Goal: Task Accomplishment & Management: Use online tool/utility

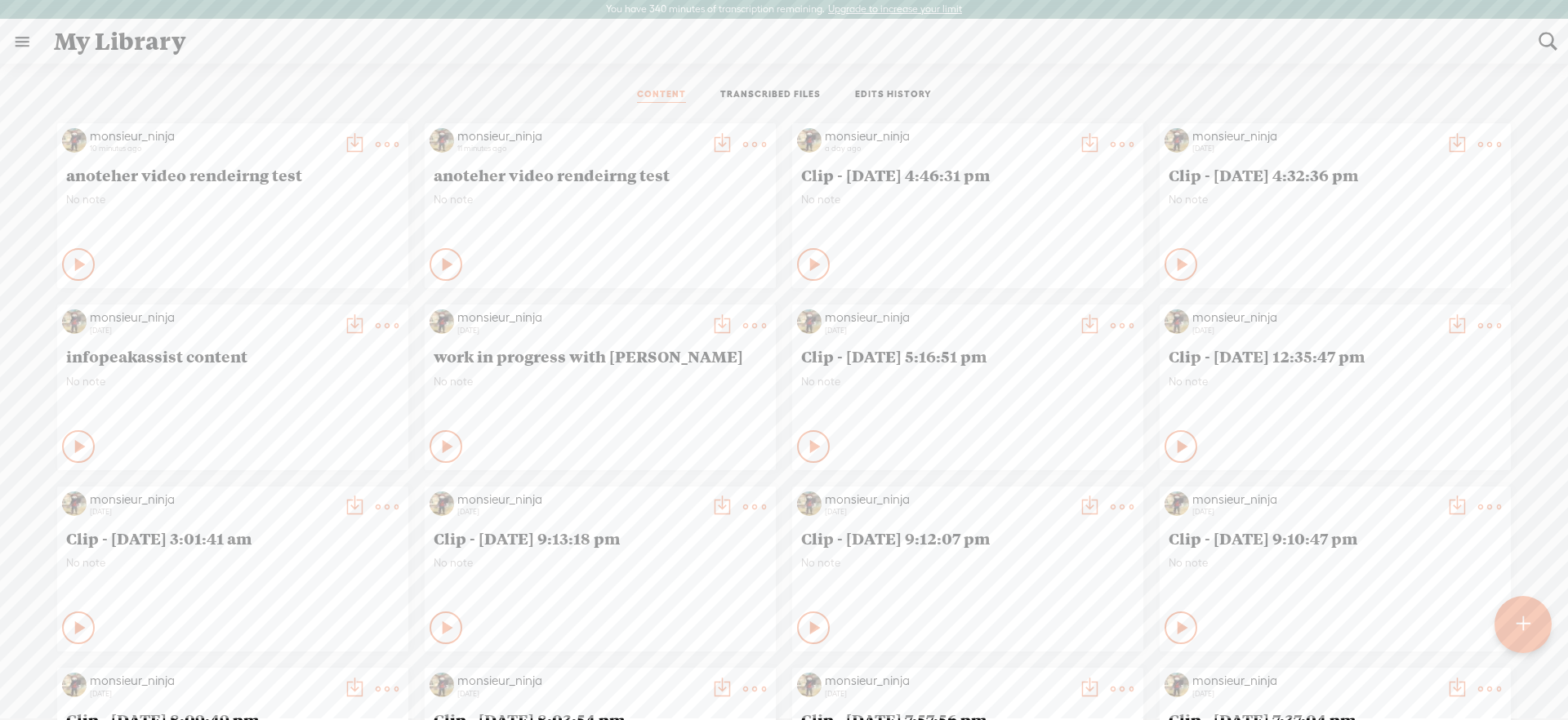
click at [383, 147] on t at bounding box center [387, 144] width 23 height 23
click at [352, 206] on link "Edit" at bounding box center [303, 200] width 176 height 38
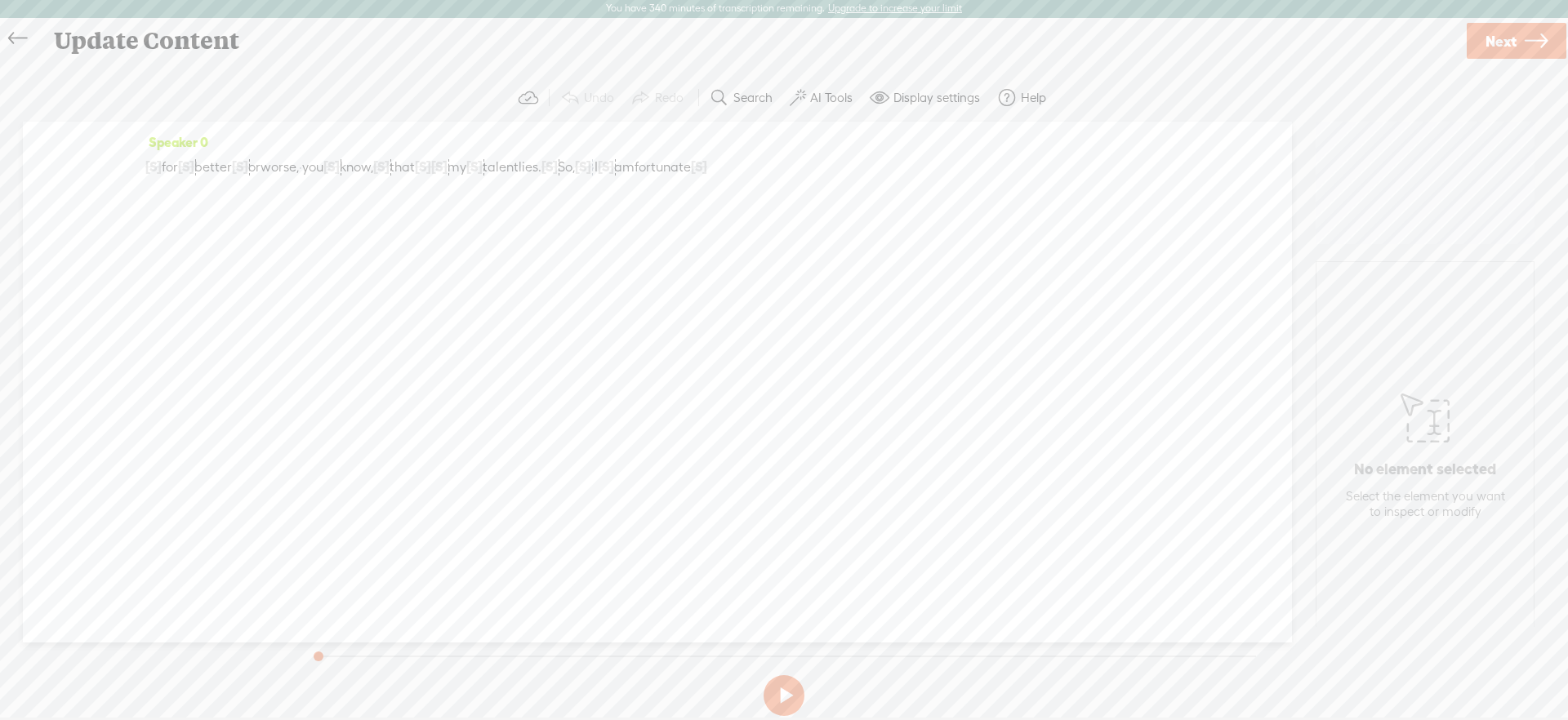
click at [558, 170] on span "[S]" at bounding box center [550, 166] width 16 height 15
click at [667, 136] on span "Restore" at bounding box center [659, 127] width 82 height 30
click at [605, 167] on span "[S]" at bounding box center [596, 166] width 16 height 15
click at [754, 128] on span "Restore" at bounding box center [756, 127] width 44 height 16
click at [1537, 32] on icon at bounding box center [1535, 42] width 23 height 42
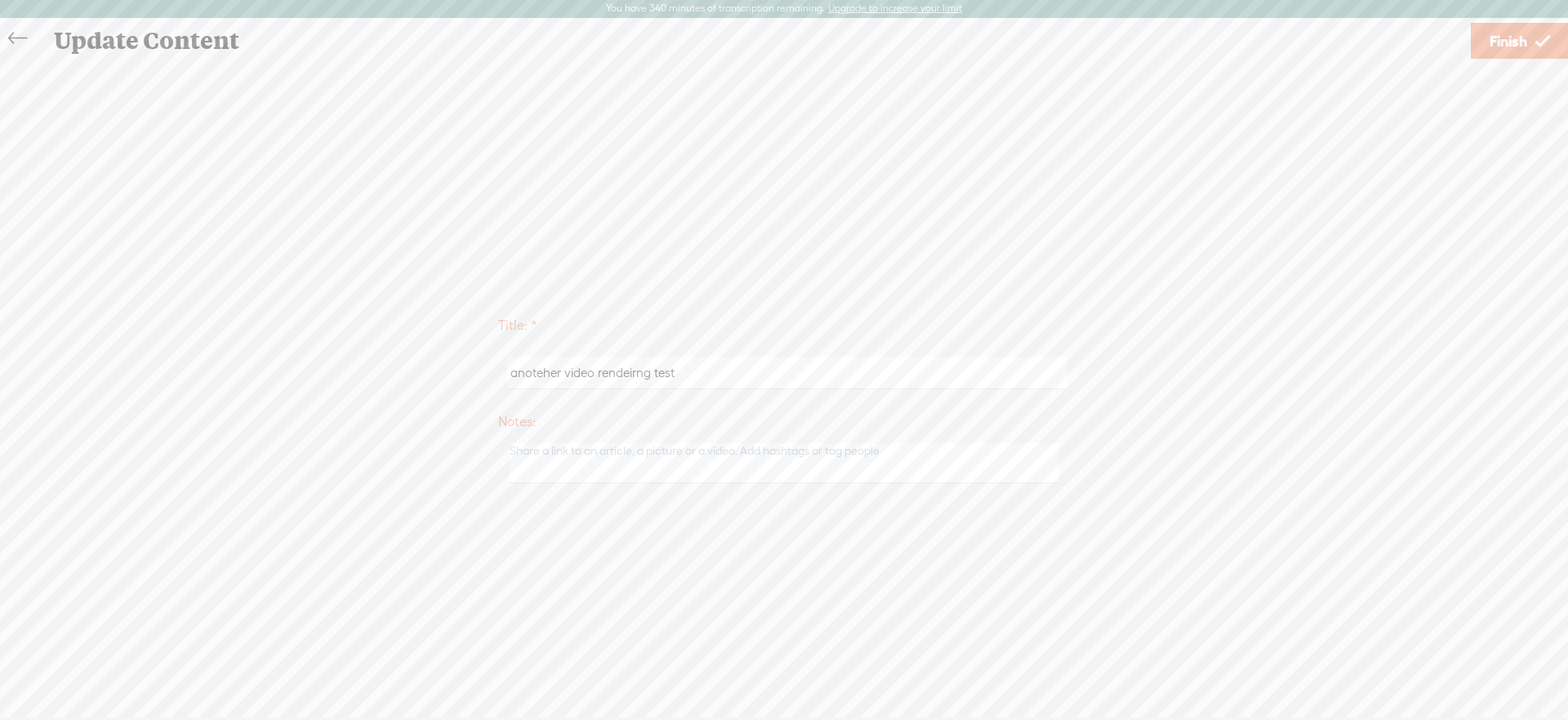
drag, startPoint x: 1483, startPoint y: 36, endPoint x: 1480, endPoint y: 27, distance: 9.5
click at [1482, 36] on link "Finish" at bounding box center [1519, 41] width 98 height 36
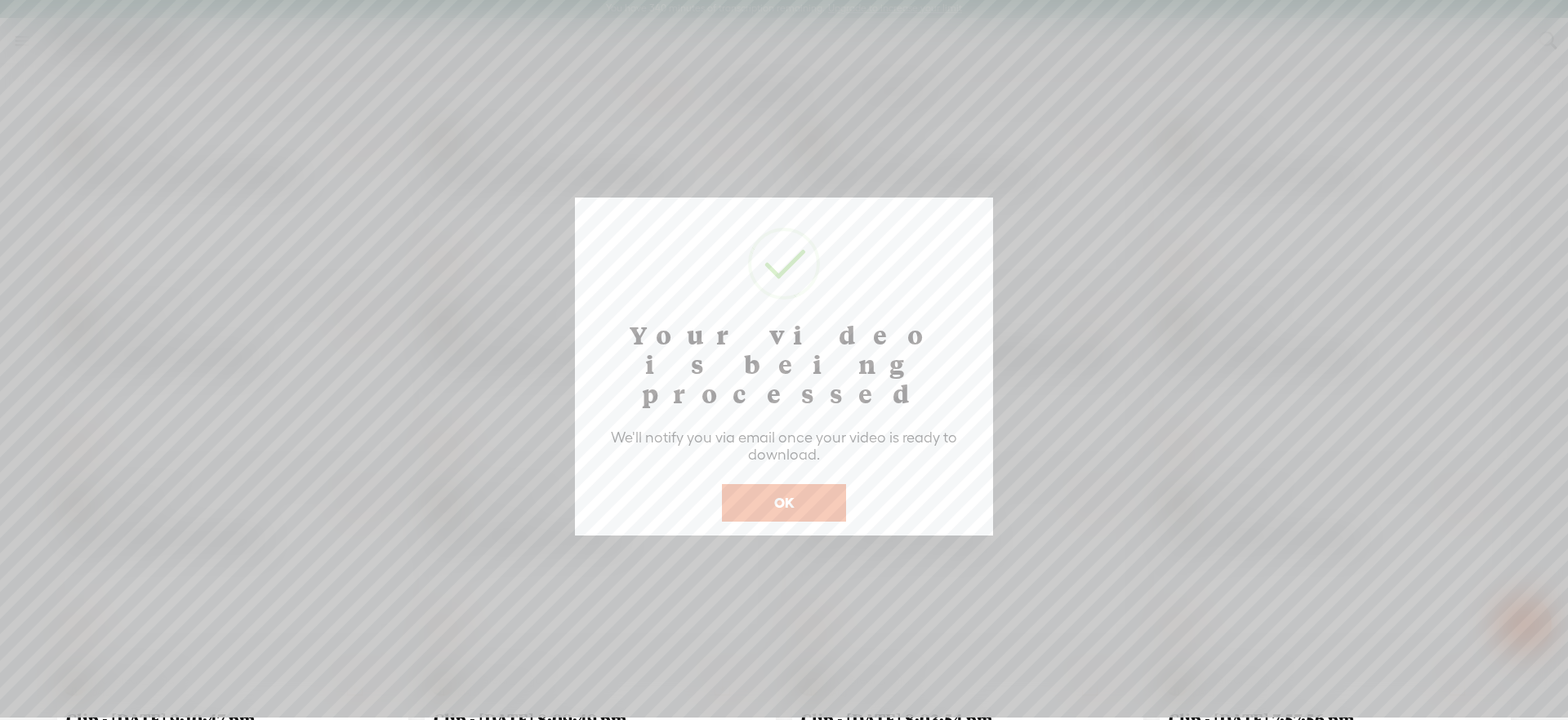
click at [816, 484] on button "OK" at bounding box center [784, 503] width 124 height 38
